Goal: Check status: Check status

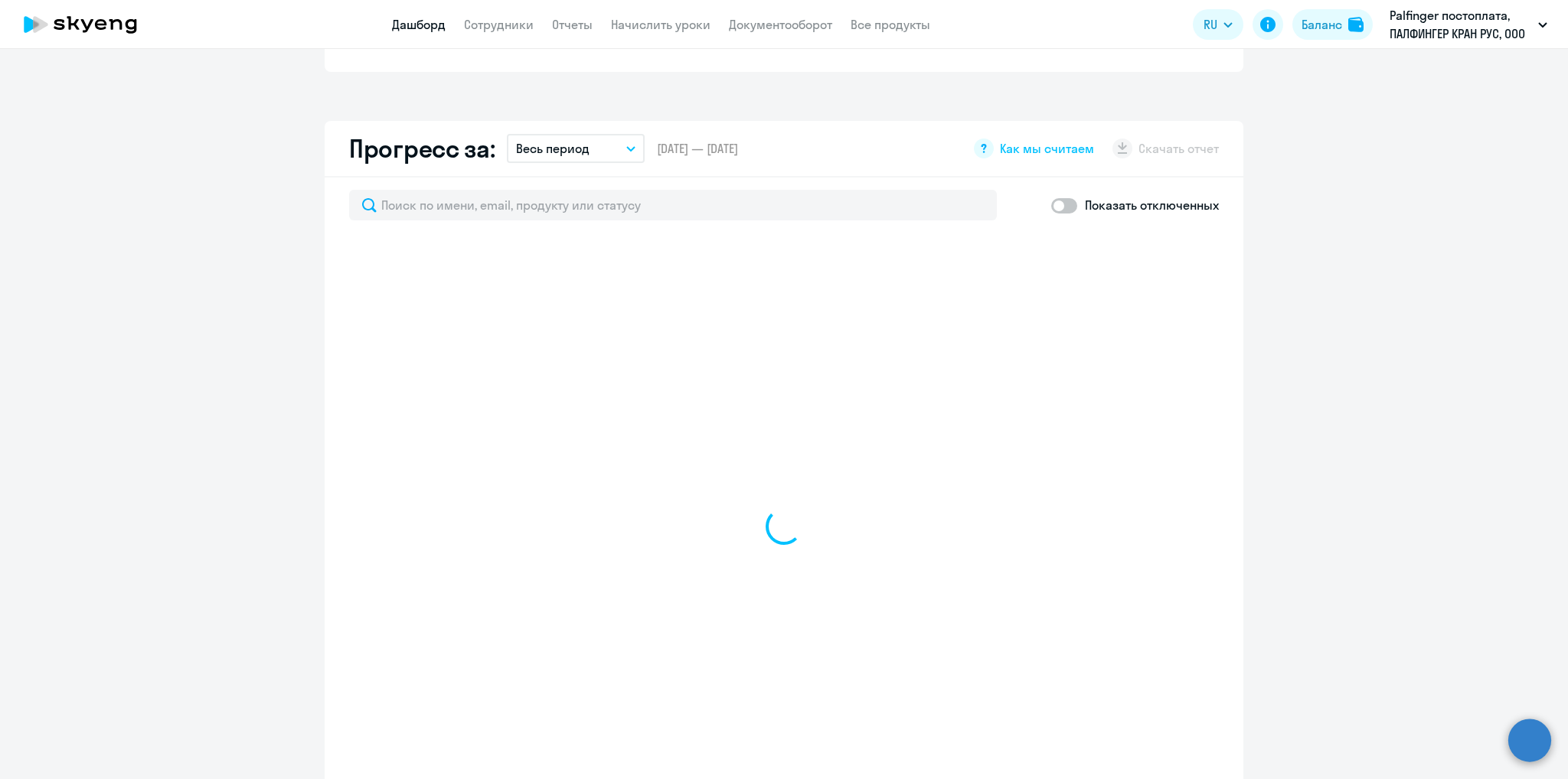
select select "30"
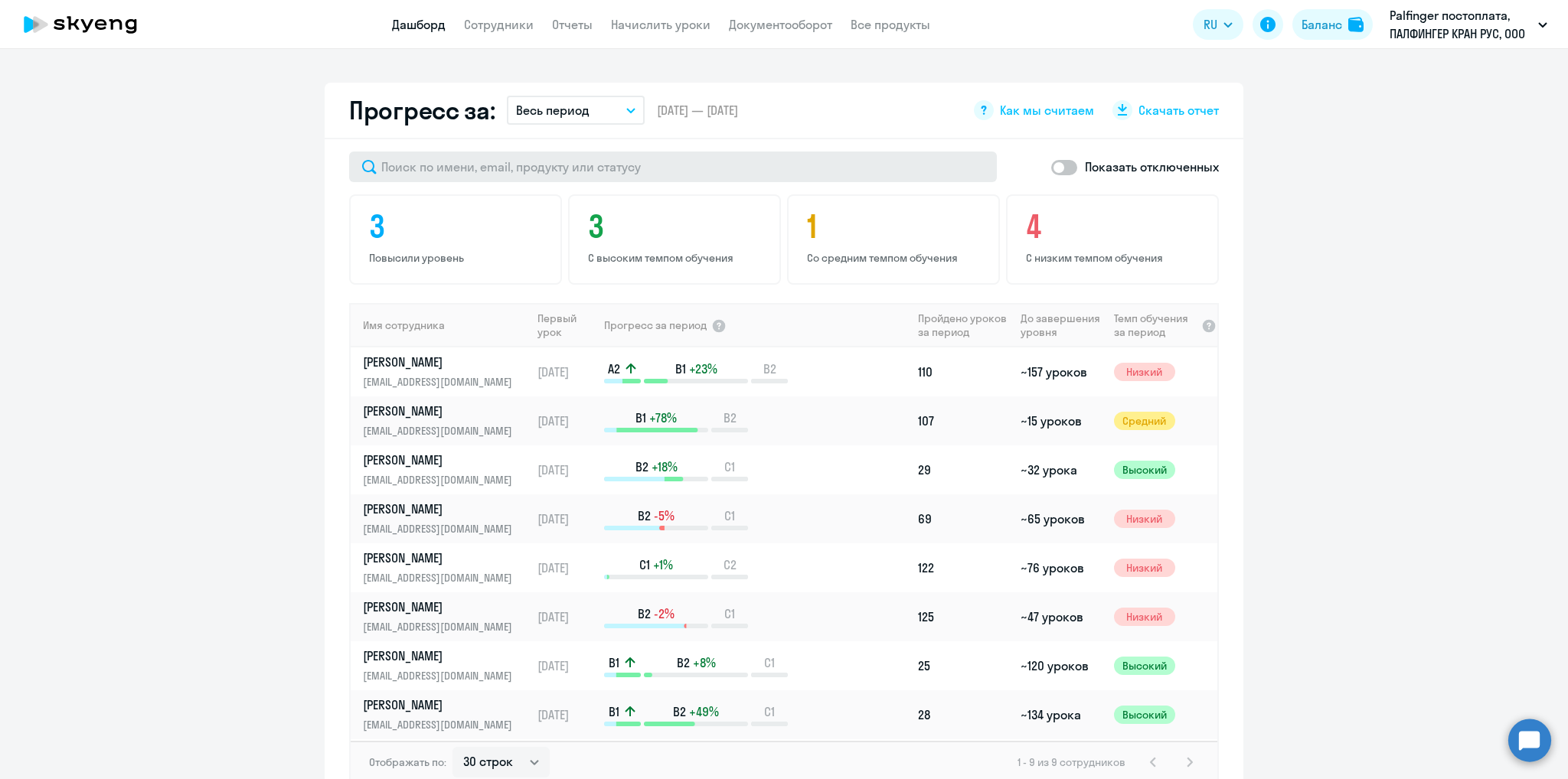
scroll to position [777, 0]
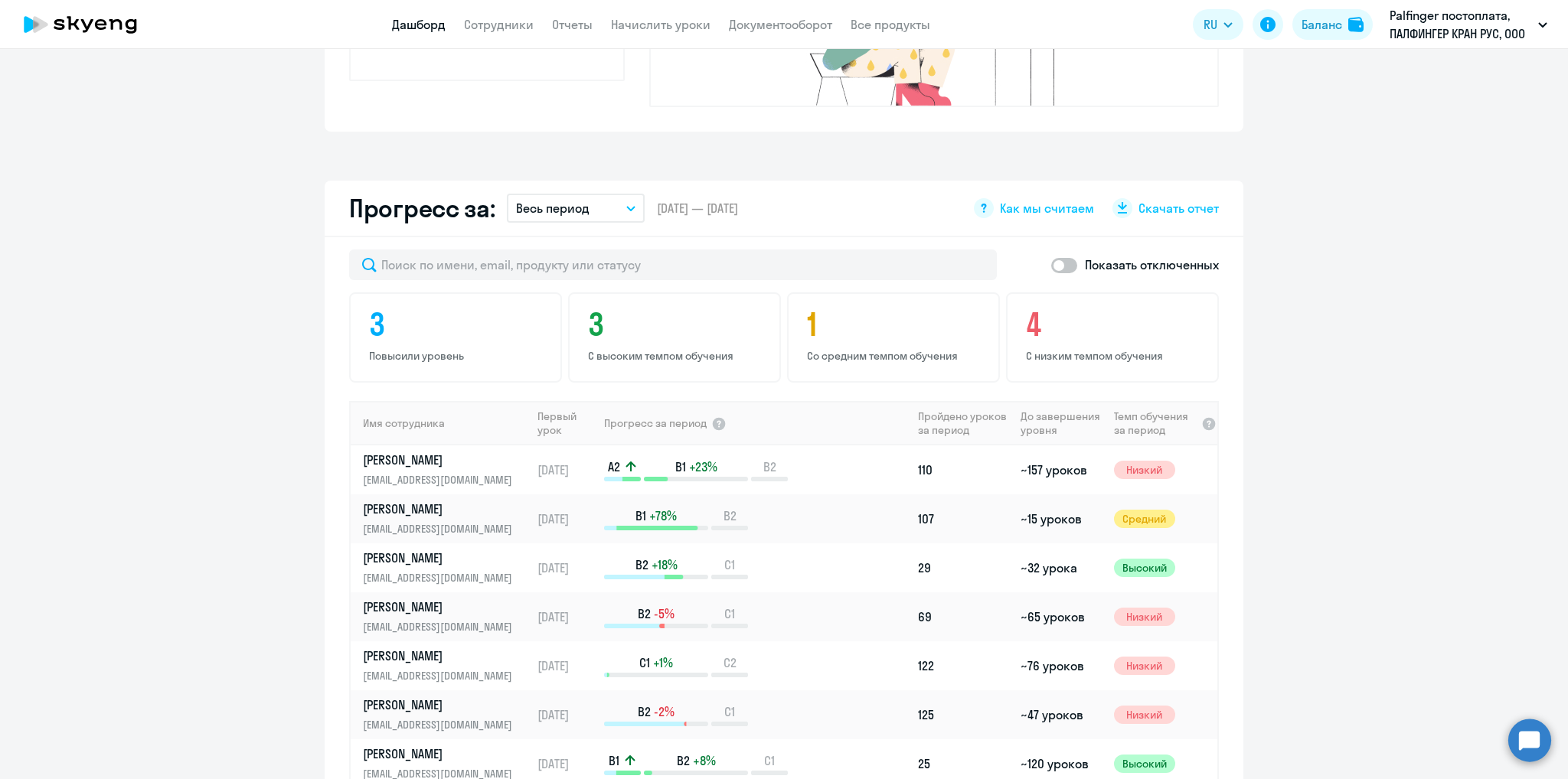
click at [627, 206] on icon "button" at bounding box center [631, 208] width 9 height 6
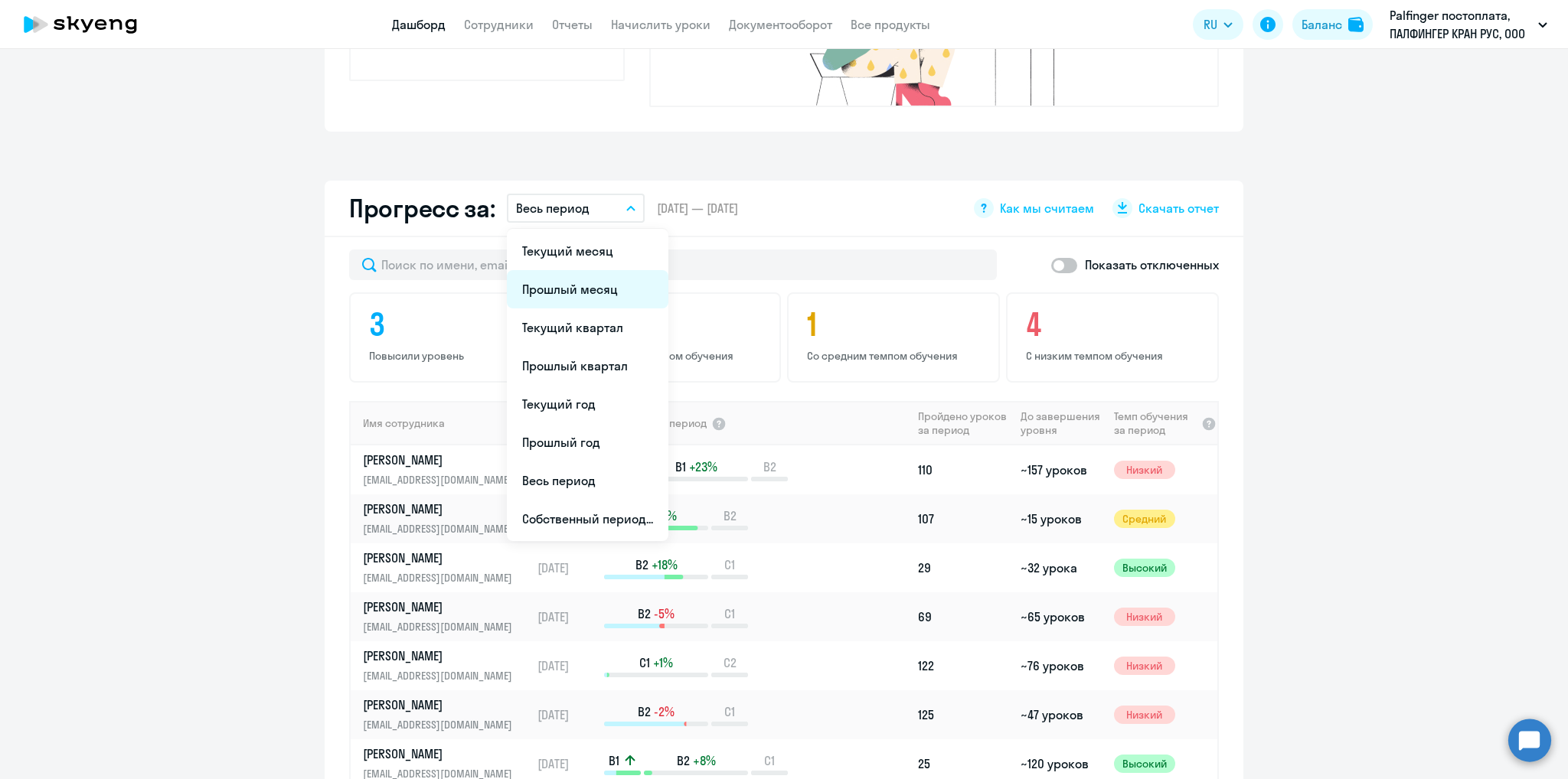
click at [594, 270] on li "Прошлый месяц" at bounding box center [587, 289] width 162 height 38
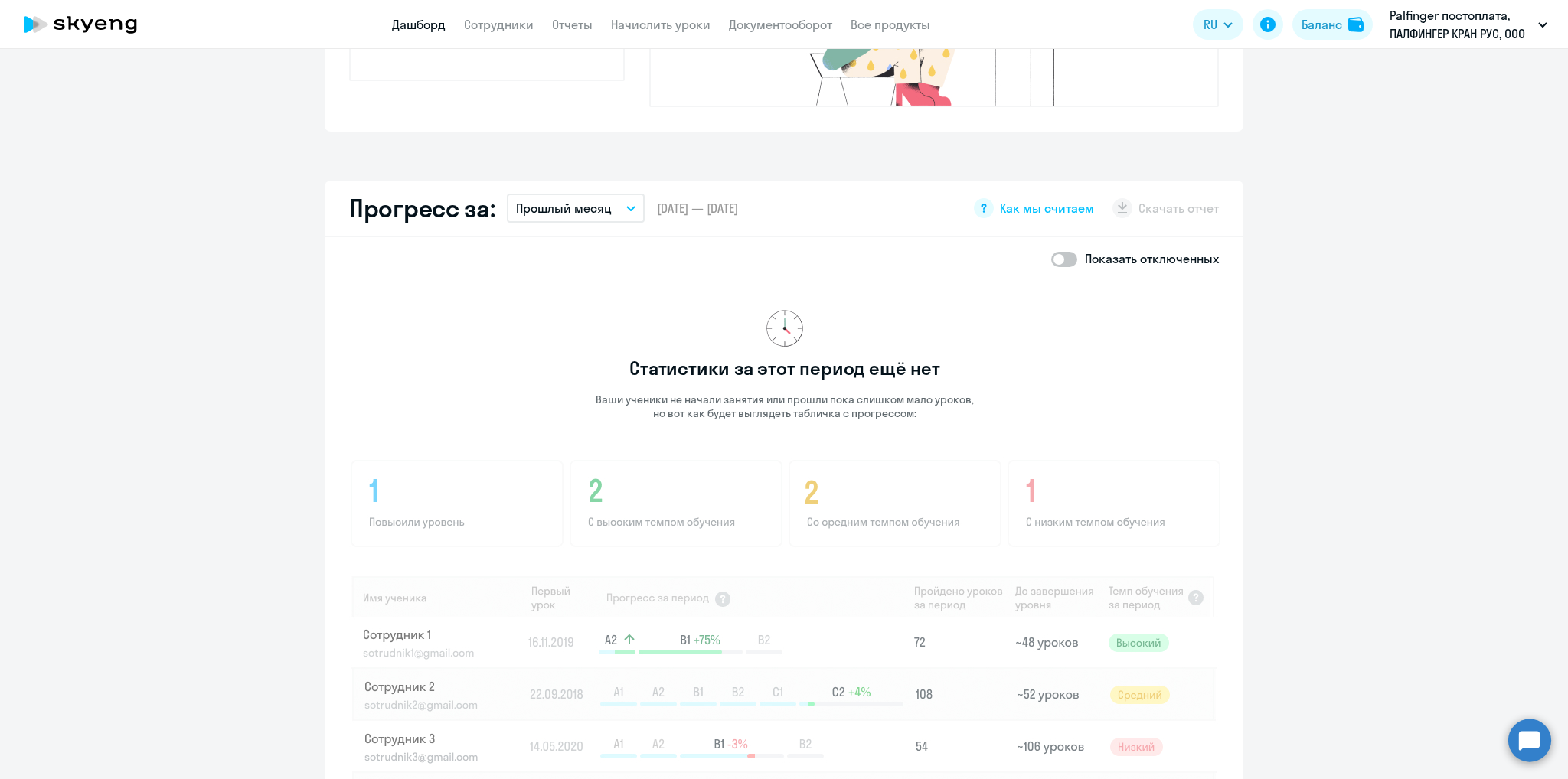
click at [613, 193] on button "Прошлый месяц" at bounding box center [575, 208] width 138 height 29
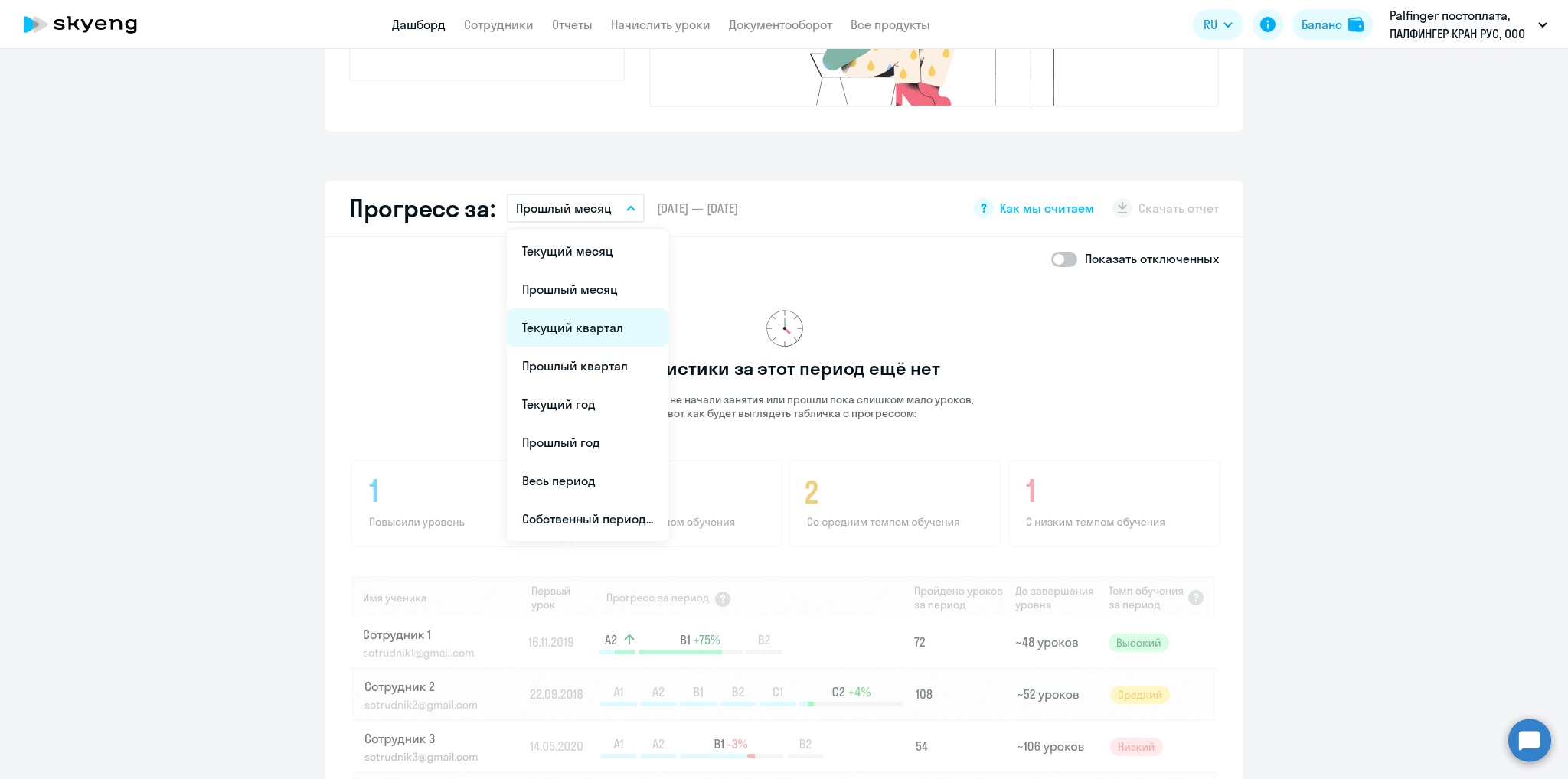
click at [587, 308] on li "Текущий квартал" at bounding box center [587, 327] width 162 height 38
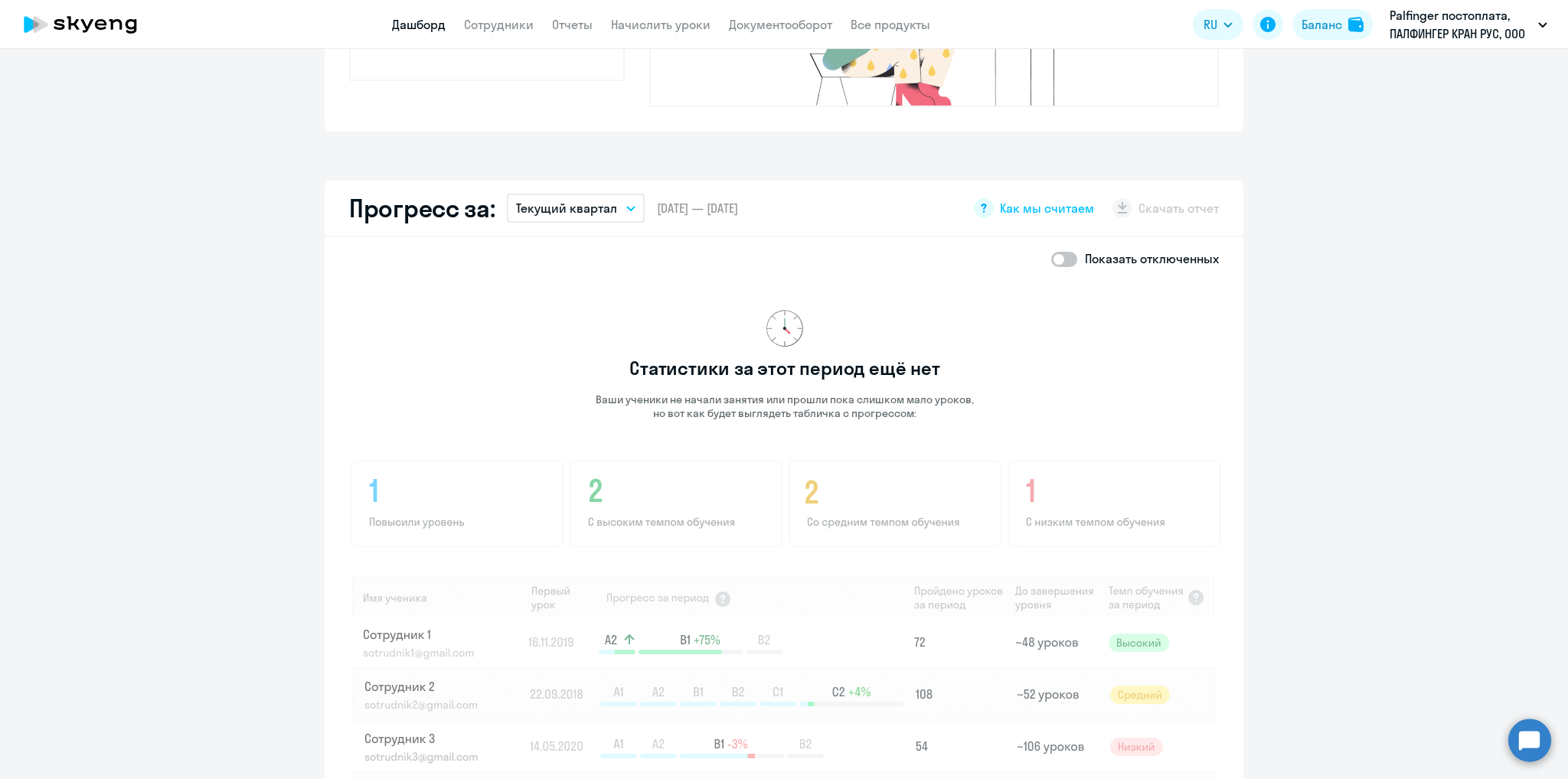
click at [618, 193] on button "Текущий квартал" at bounding box center [575, 208] width 138 height 29
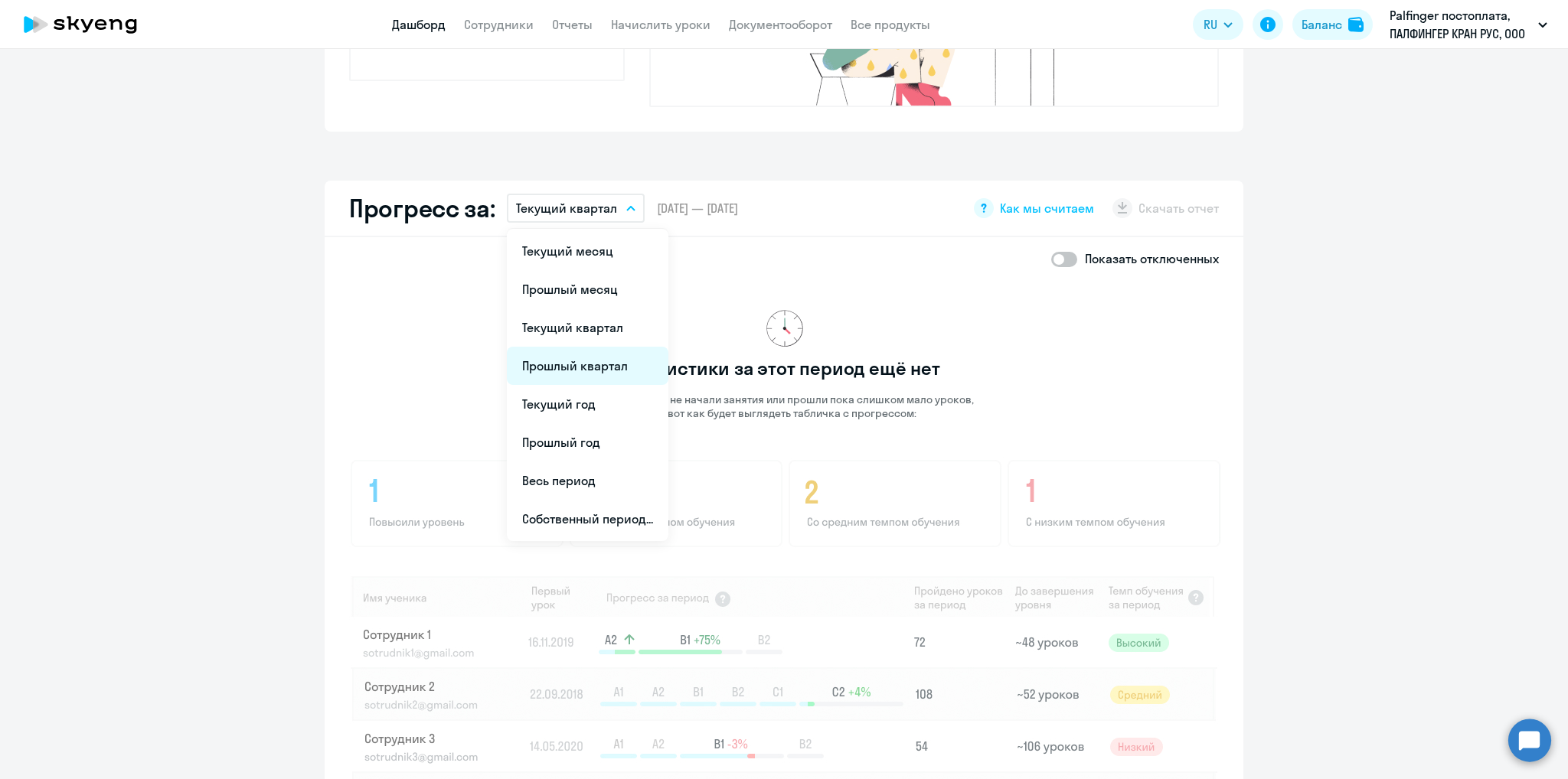
click at [580, 347] on li "Прошлый квартал" at bounding box center [587, 365] width 162 height 38
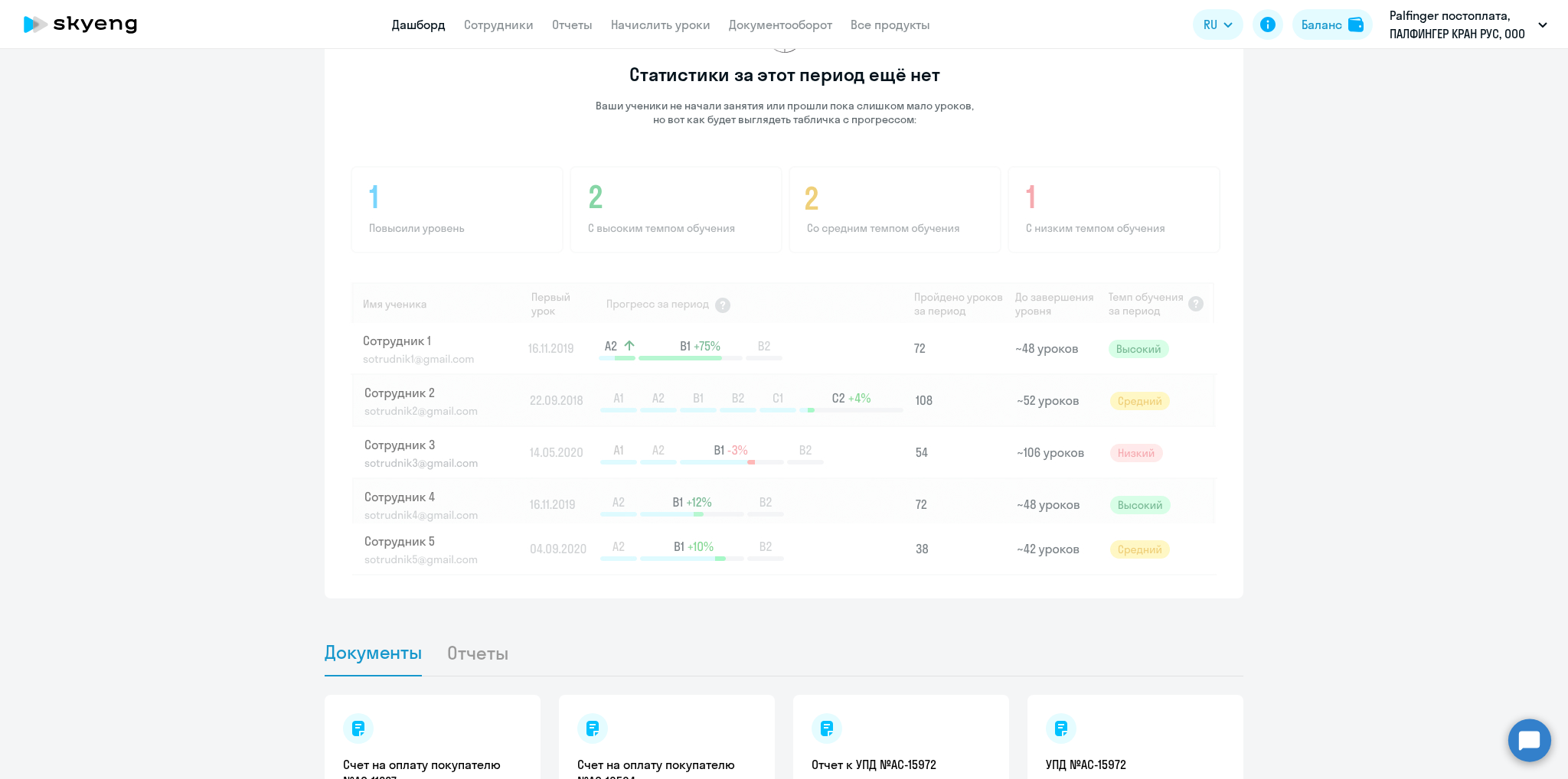
scroll to position [1215, 0]
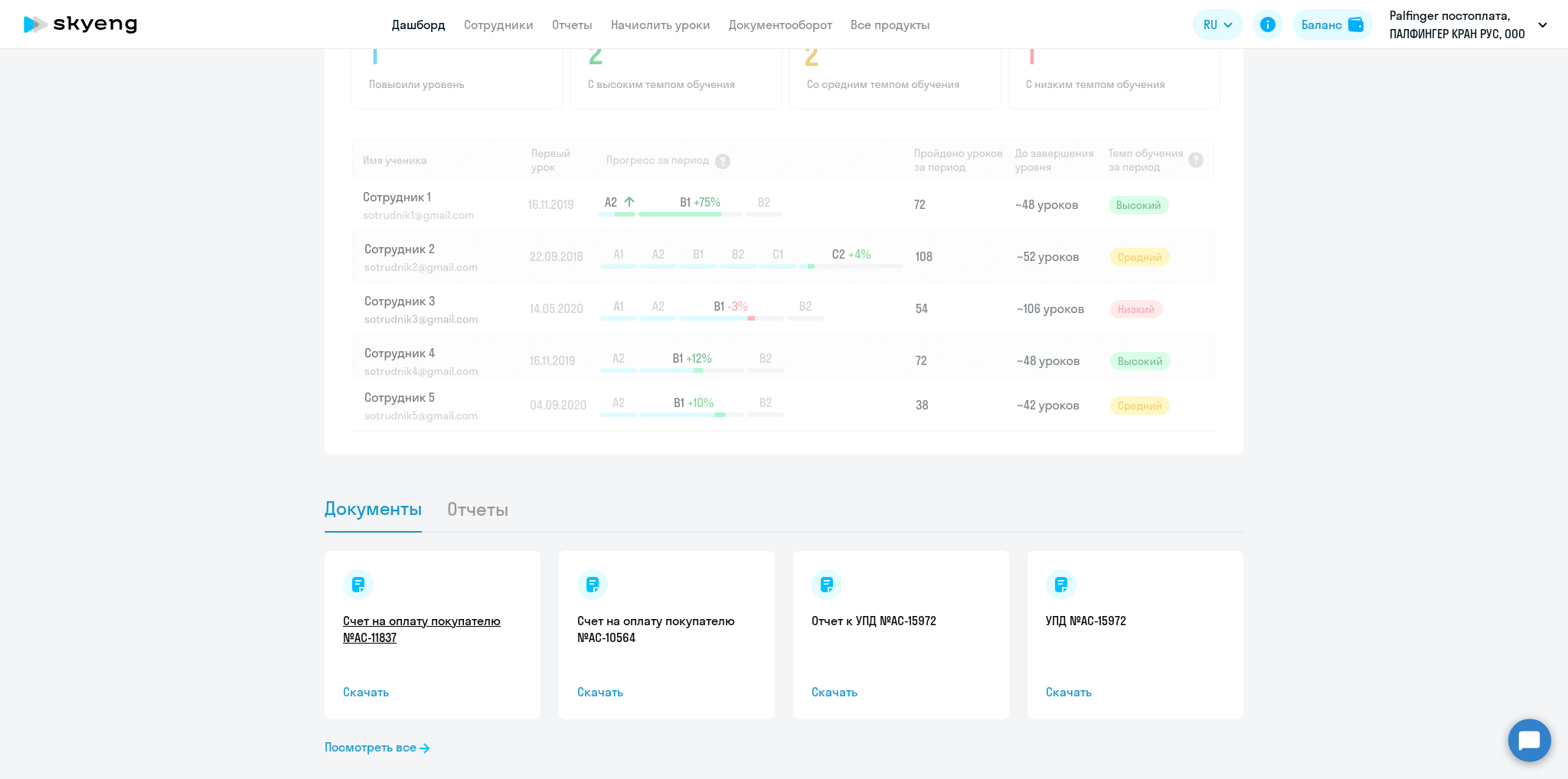
click at [432, 613] on link "Счет на оплату покупателю №AC-11837" at bounding box center [432, 629] width 179 height 33
click at [864, 613] on link "Отчет к УПД №AC-15972" at bounding box center [901, 621] width 179 height 17
